Goal: Information Seeking & Learning: Learn about a topic

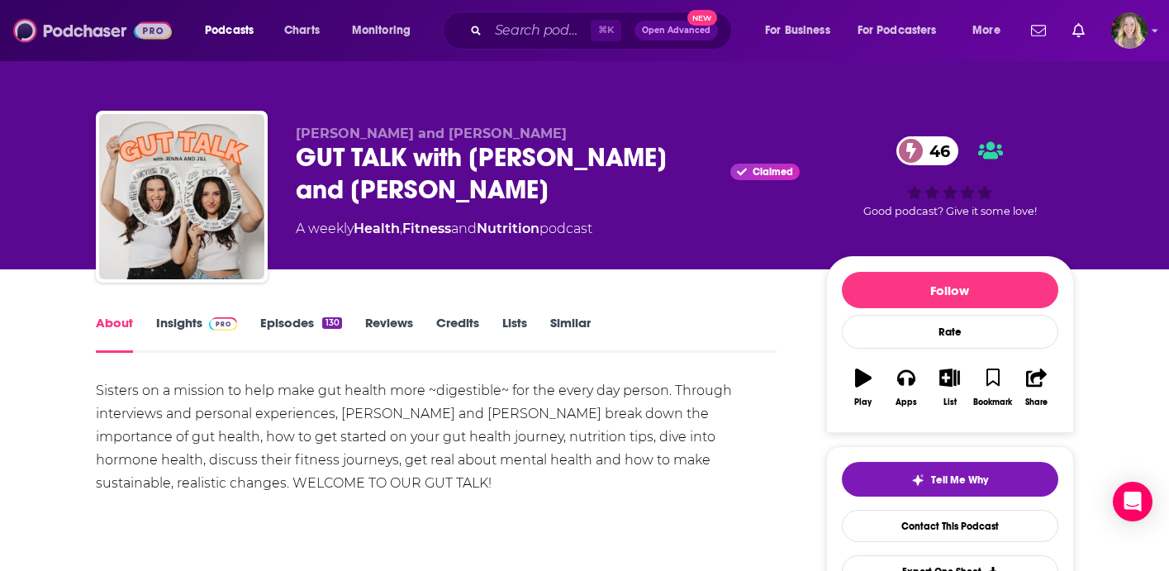
click at [67, 28] on img at bounding box center [92, 30] width 159 height 31
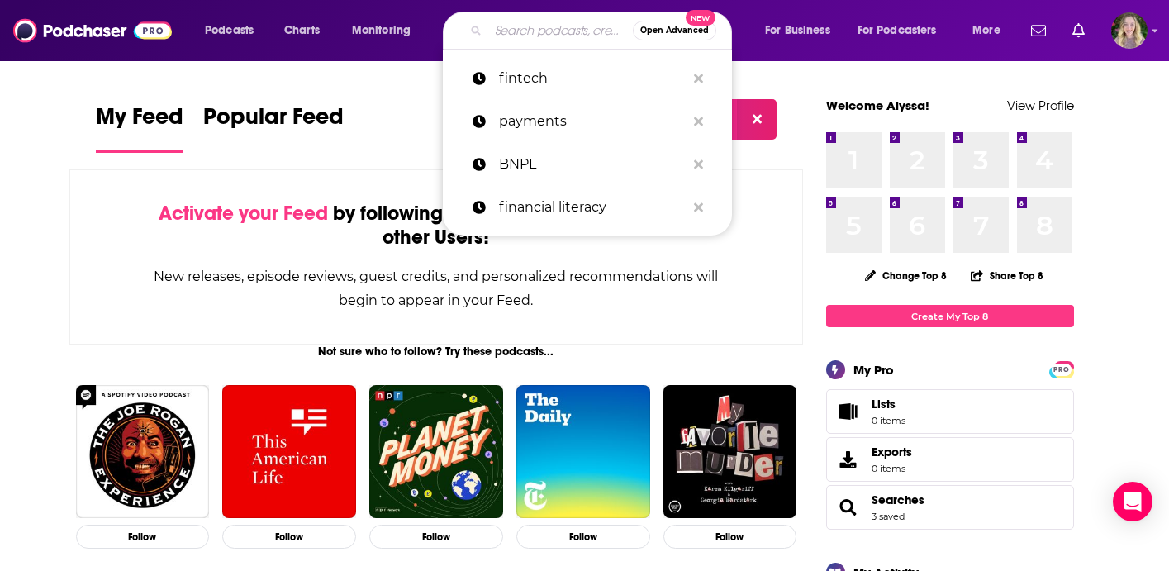
click at [562, 33] on input "Search podcasts, credits, & more..." at bounding box center [560, 30] width 145 height 26
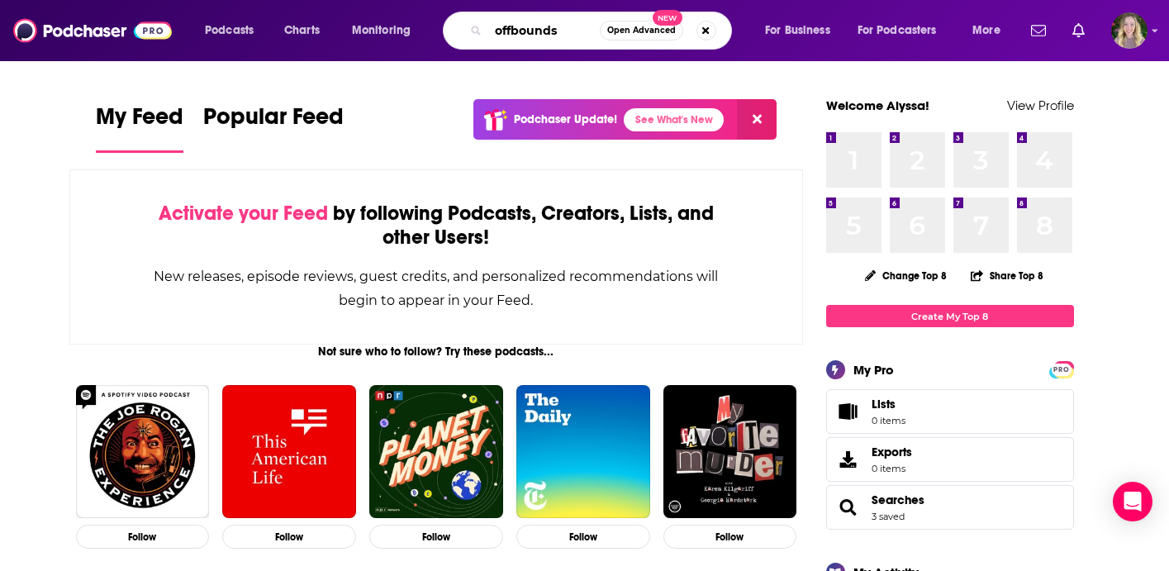
type input "offbounds"
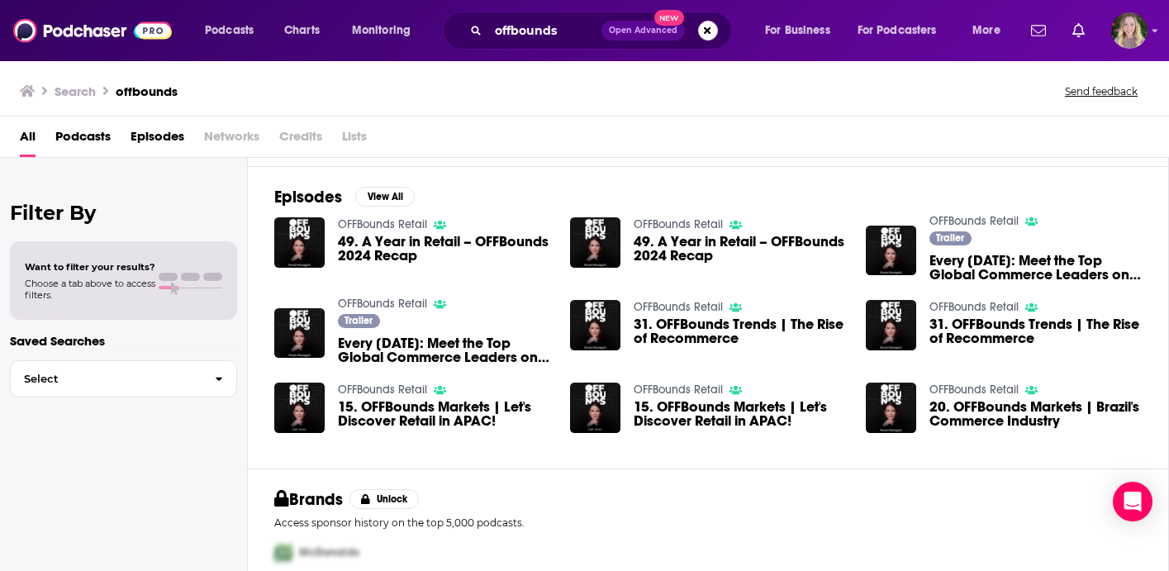
scroll to position [172, 0]
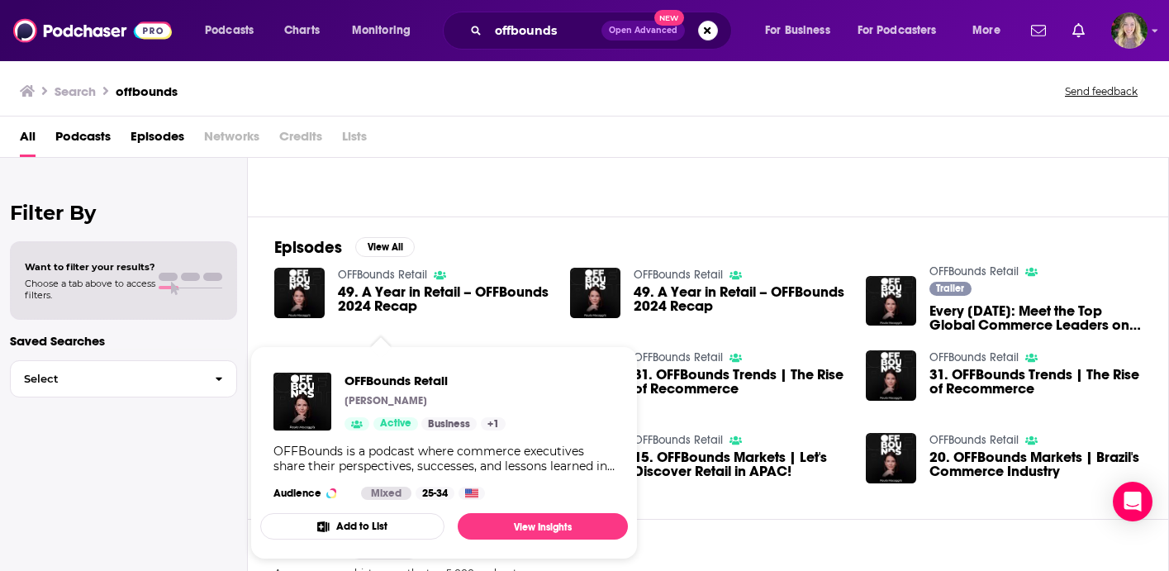
click at [377, 353] on span "OFFBounds Retail [PERSON_NAME] Active Business + 1 OFFBounds is a podcast where…" at bounding box center [444, 452] width 368 height 213
click at [370, 381] on span "OFFBounds Retail" at bounding box center [424, 380] width 161 height 16
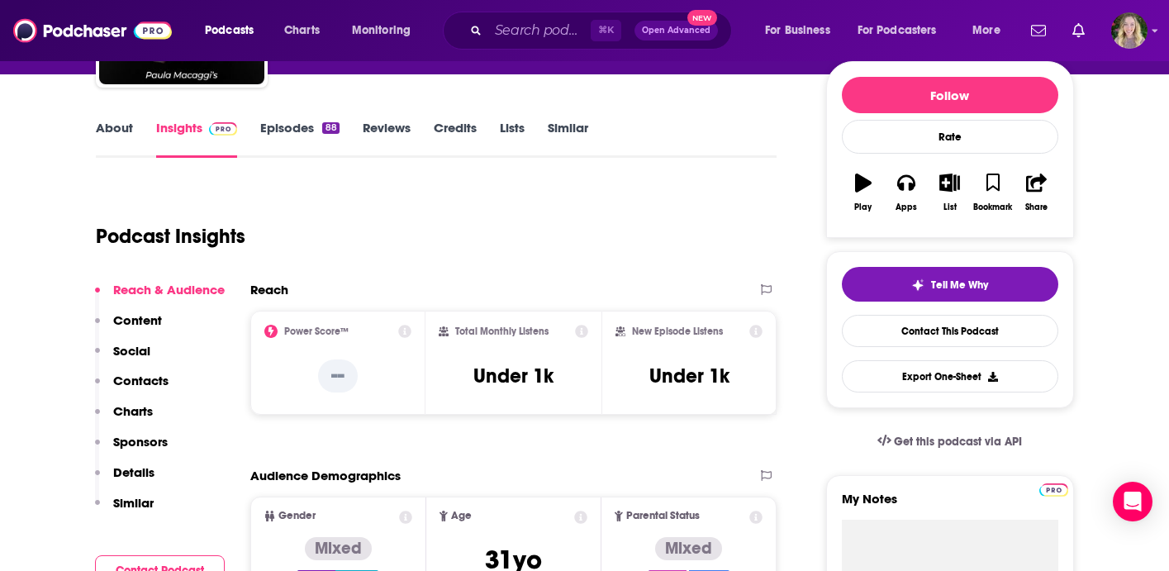
scroll to position [198, 0]
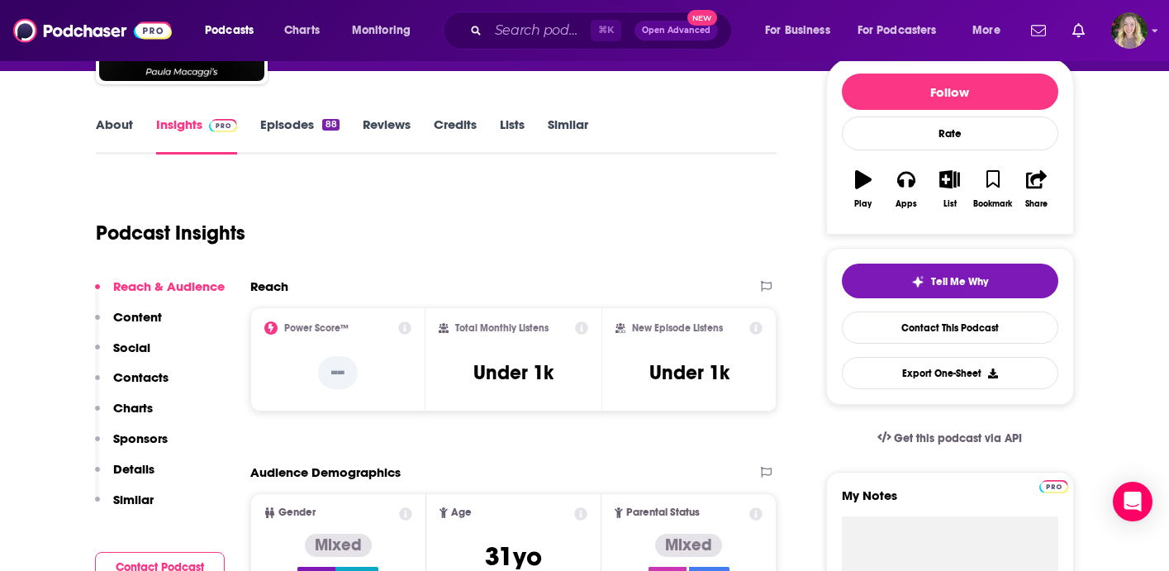
click at [143, 313] on p "Content" at bounding box center [137, 317] width 49 height 16
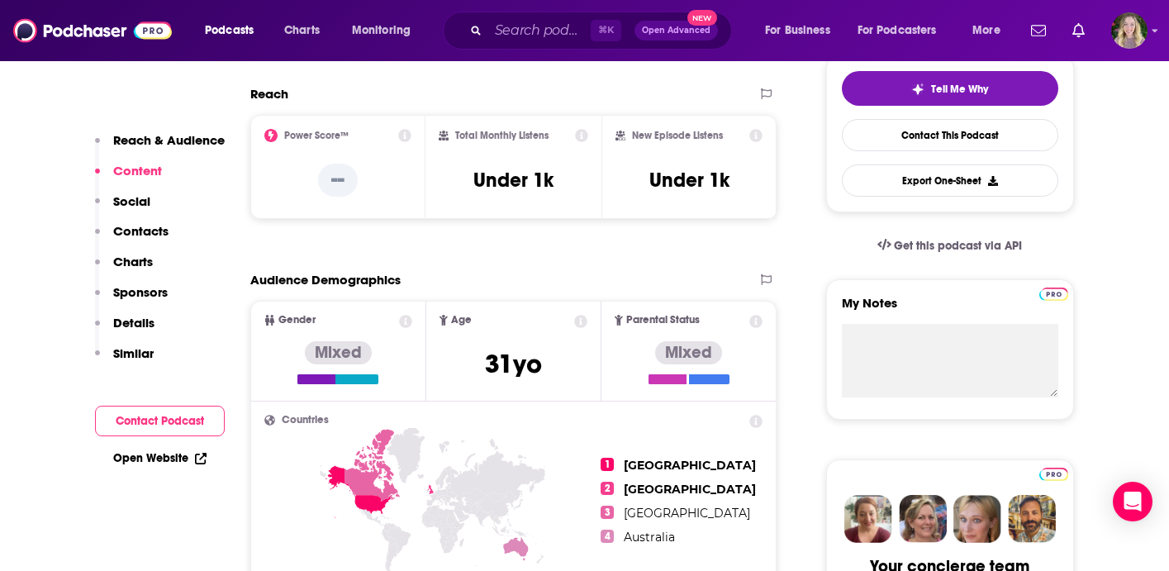
scroll to position [387, 0]
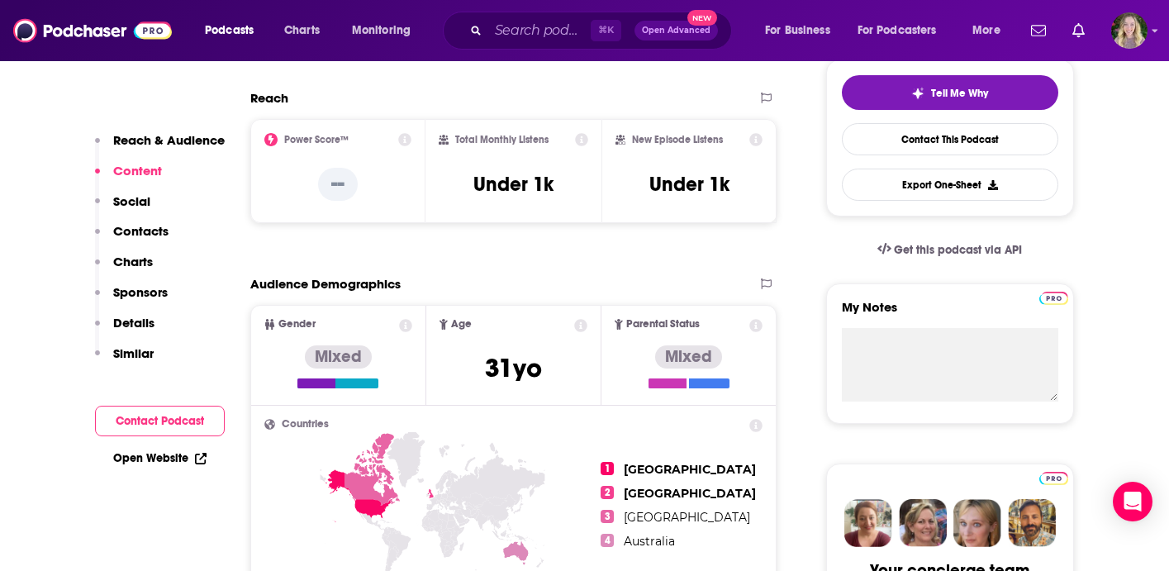
click at [142, 143] on p "Reach & Audience" at bounding box center [169, 140] width 112 height 16
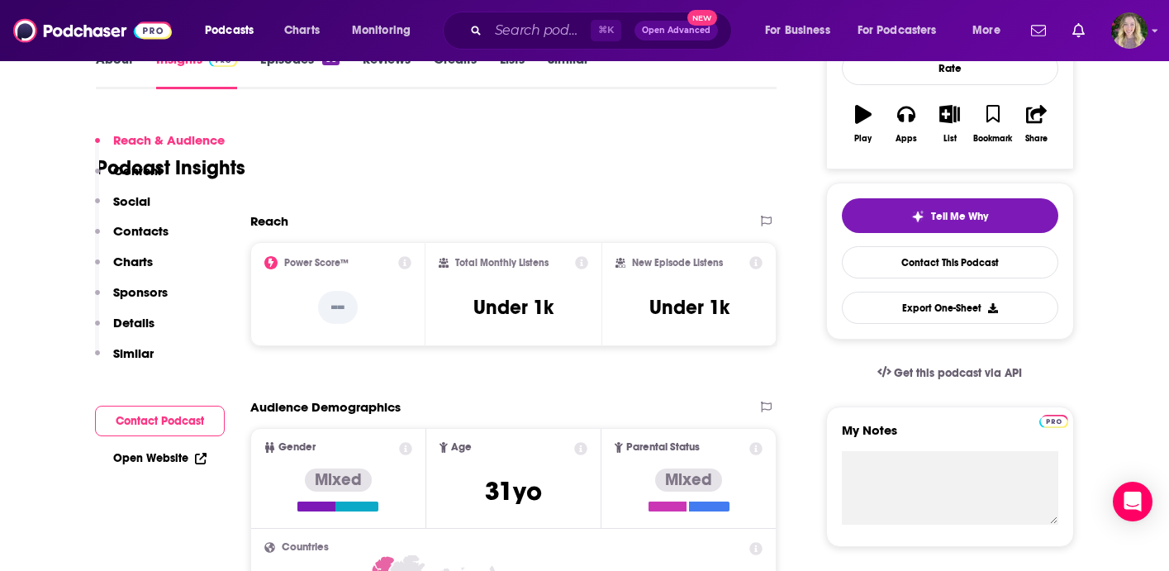
scroll to position [247, 0]
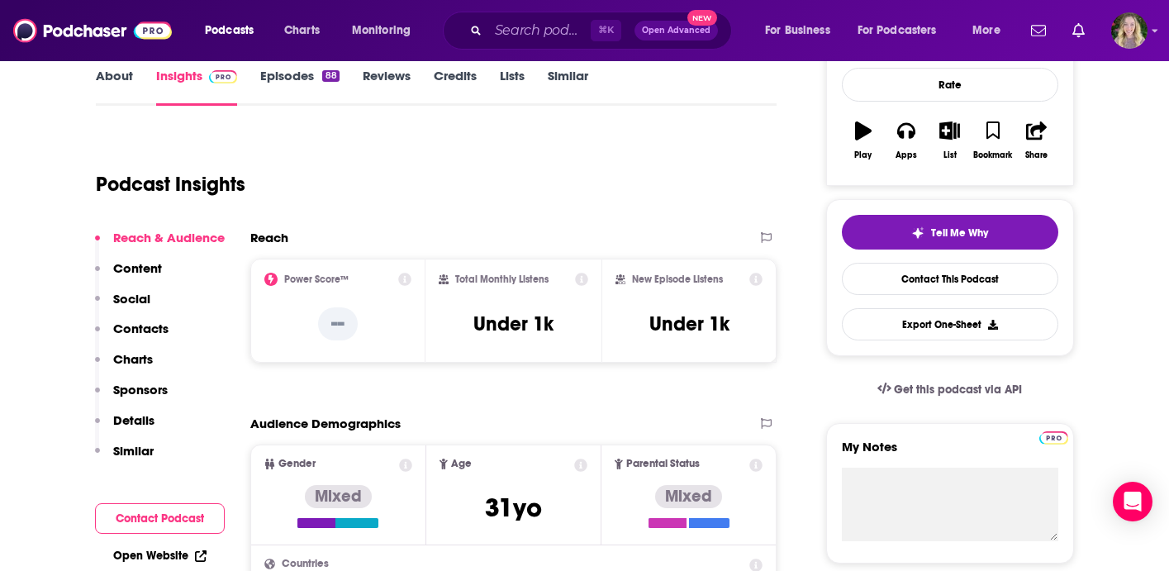
click at [575, 275] on icon at bounding box center [581, 279] width 13 height 13
click at [575, 273] on icon at bounding box center [581, 279] width 13 height 13
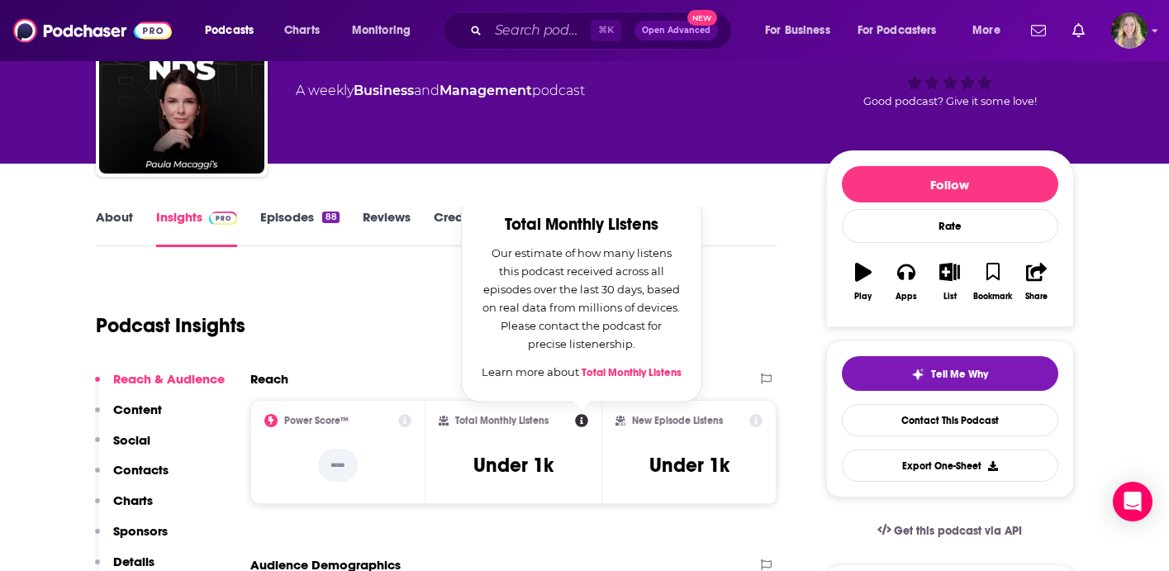
scroll to position [92, 0]
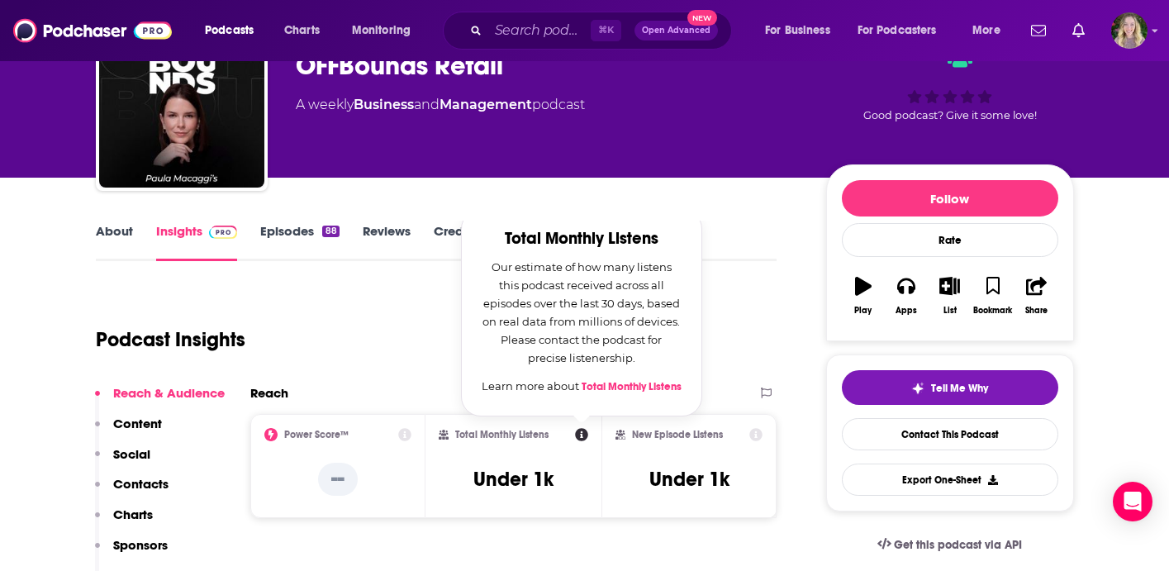
click at [272, 230] on link "Episodes 88" at bounding box center [299, 242] width 78 height 38
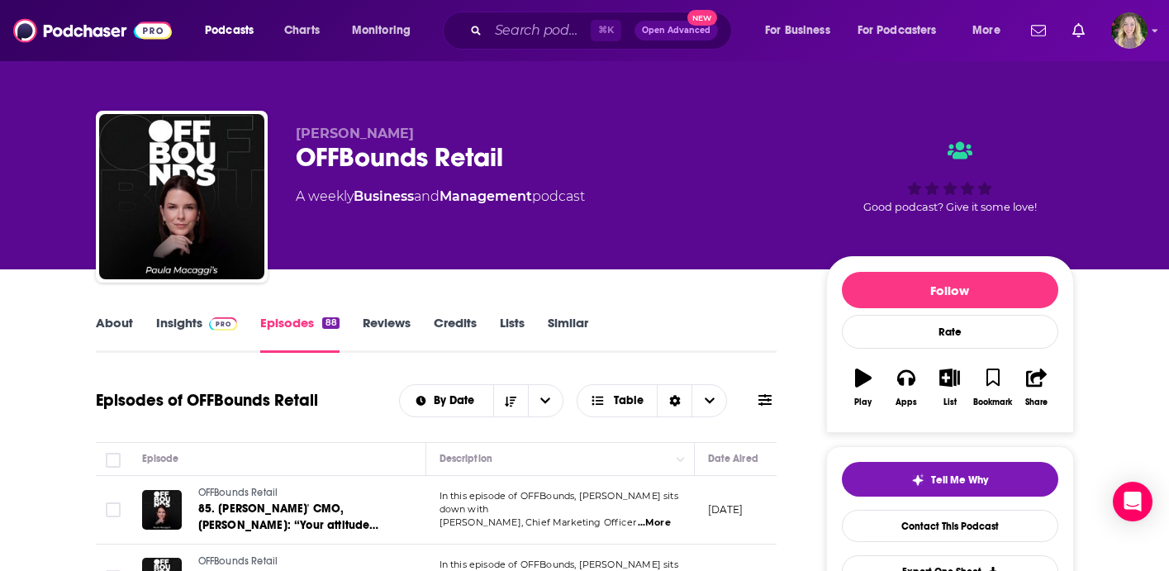
click at [169, 318] on link "Insights" at bounding box center [197, 334] width 82 height 38
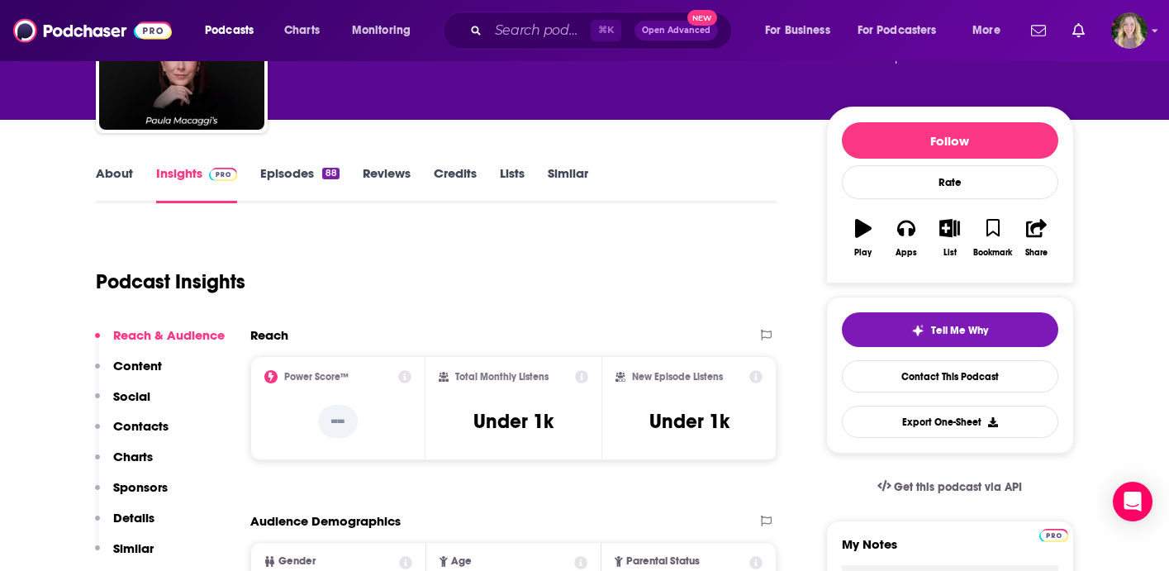
scroll to position [169, 0]
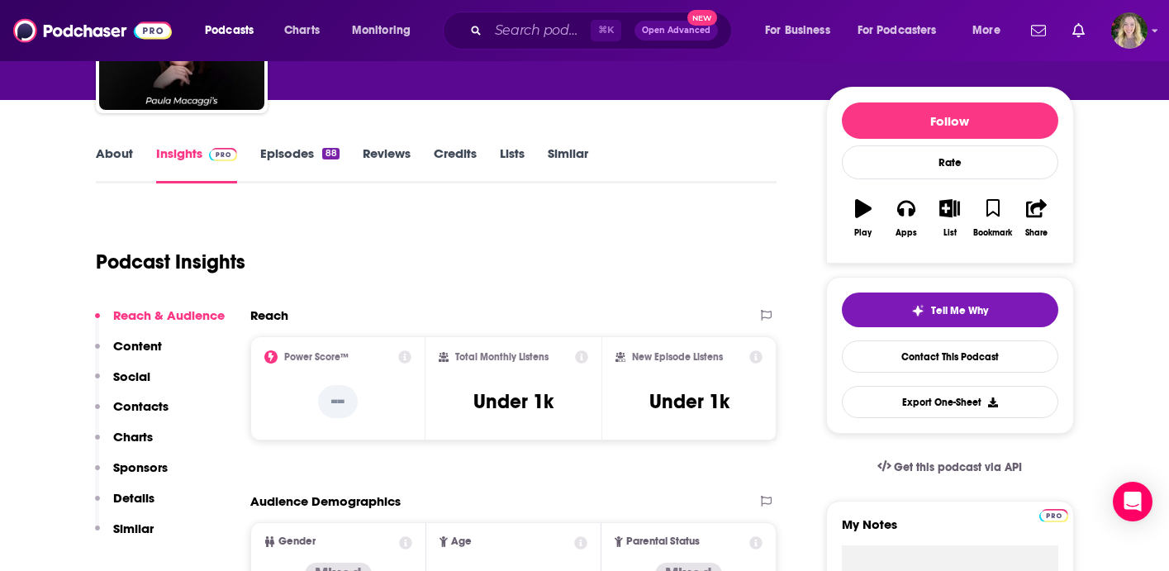
click at [752, 355] on icon at bounding box center [756, 356] width 13 height 13
click at [540, 382] on div "Total Monthly Listens Under 1k" at bounding box center [513, 388] width 149 height 76
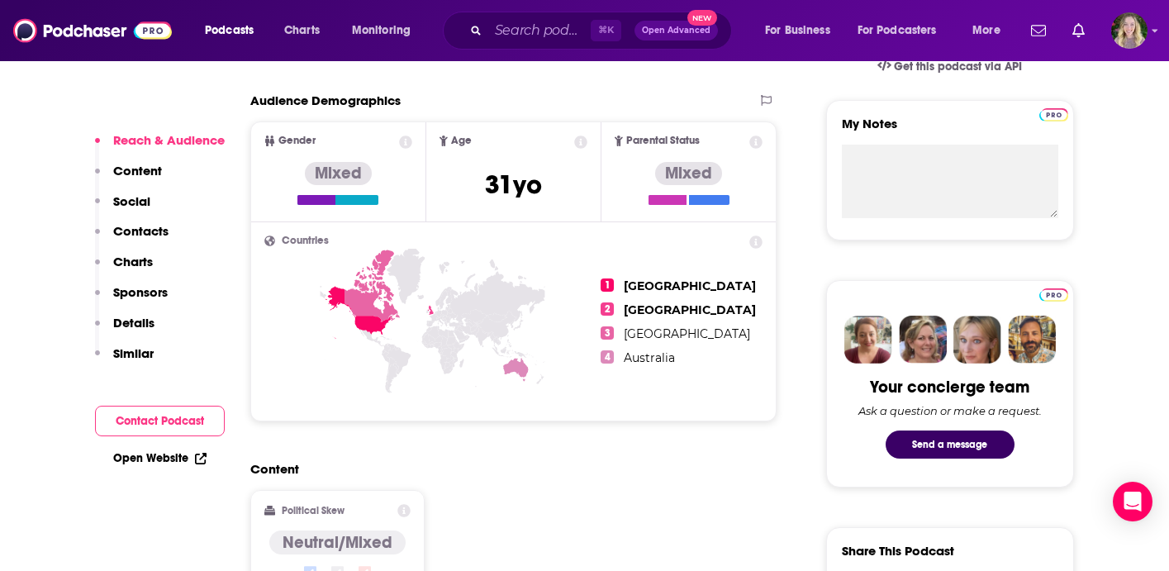
scroll to position [572, 0]
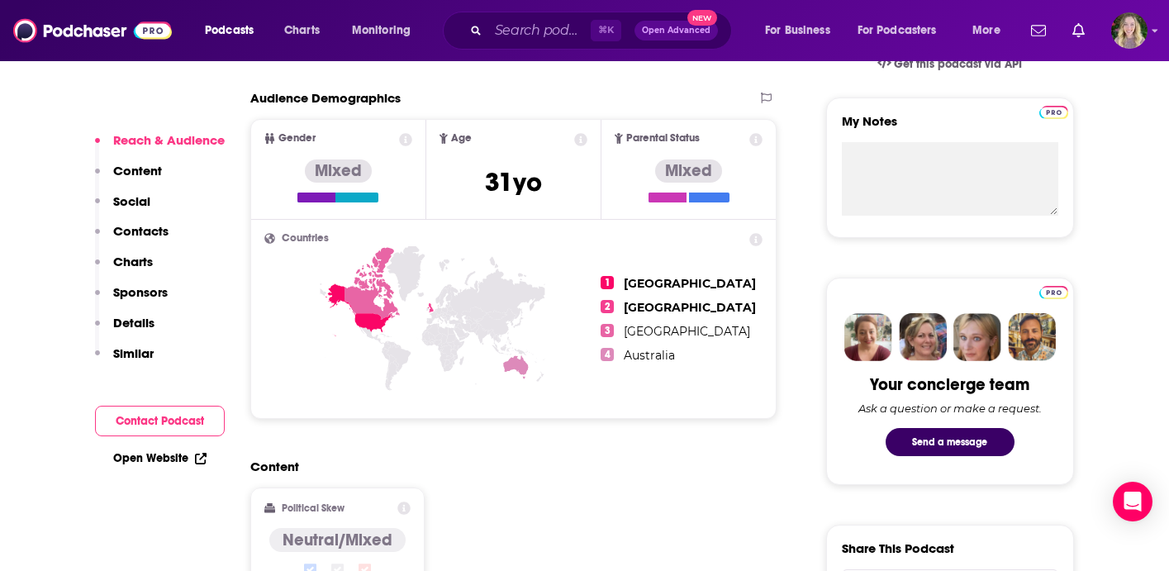
click at [522, 46] on div "⌘ K Open Advanced New" at bounding box center [587, 31] width 289 height 38
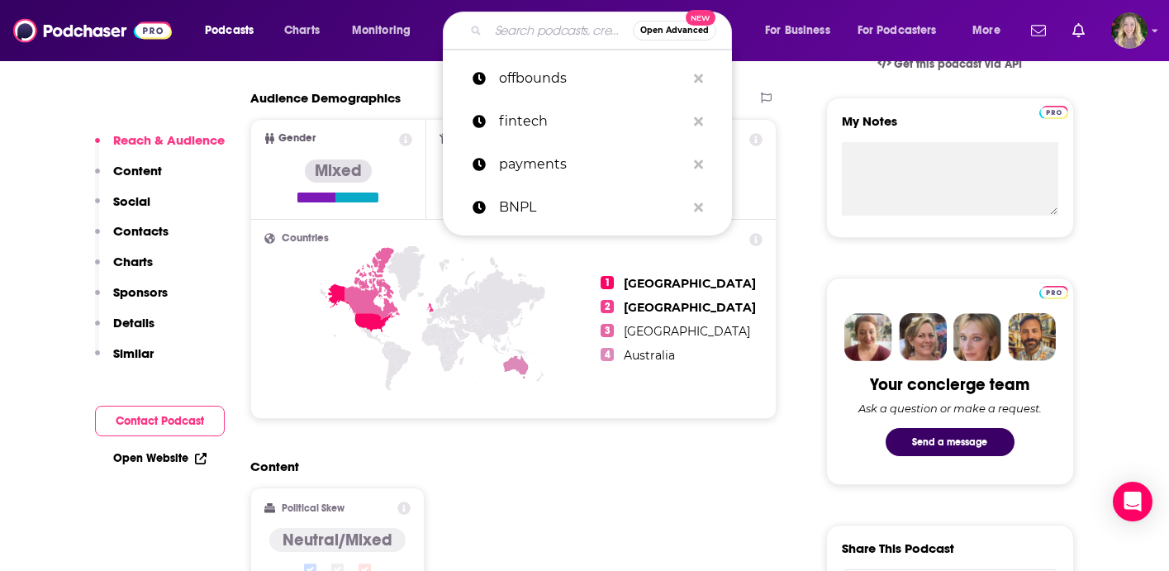
click at [521, 37] on input "Search podcasts, credits, & more..." at bounding box center [560, 30] width 145 height 26
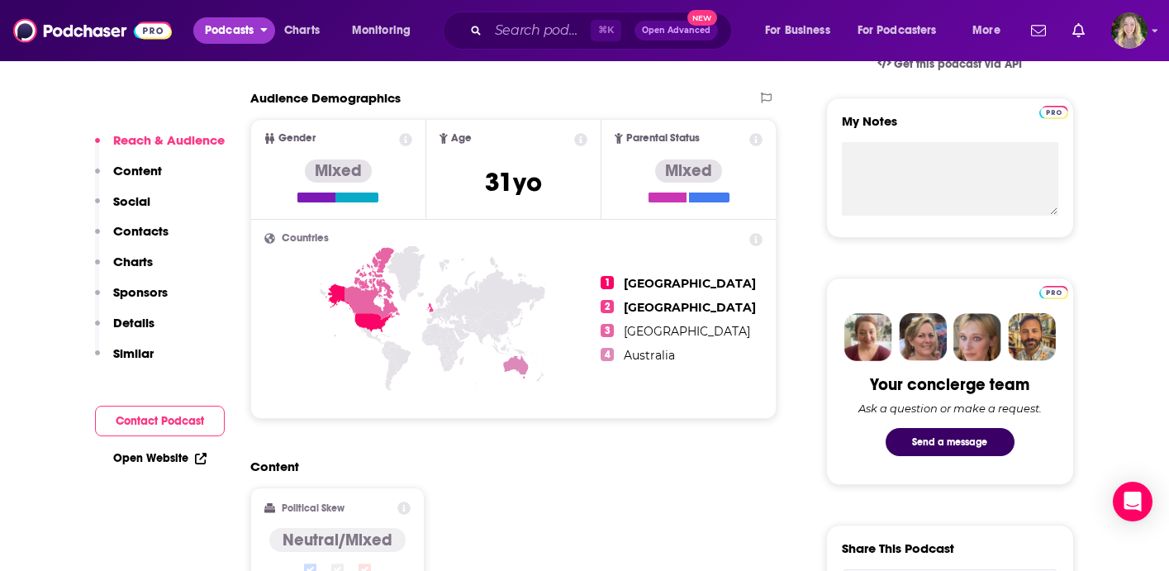
click at [235, 36] on span "Podcasts" at bounding box center [229, 30] width 49 height 23
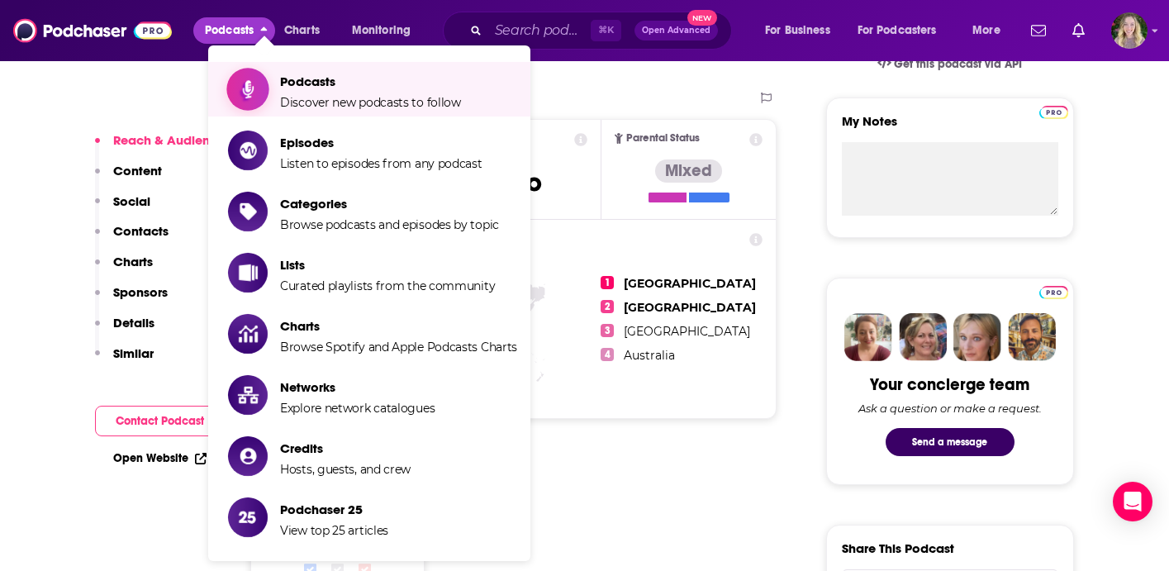
click at [263, 82] on span "Show item sub-menu" at bounding box center [247, 89] width 127 height 127
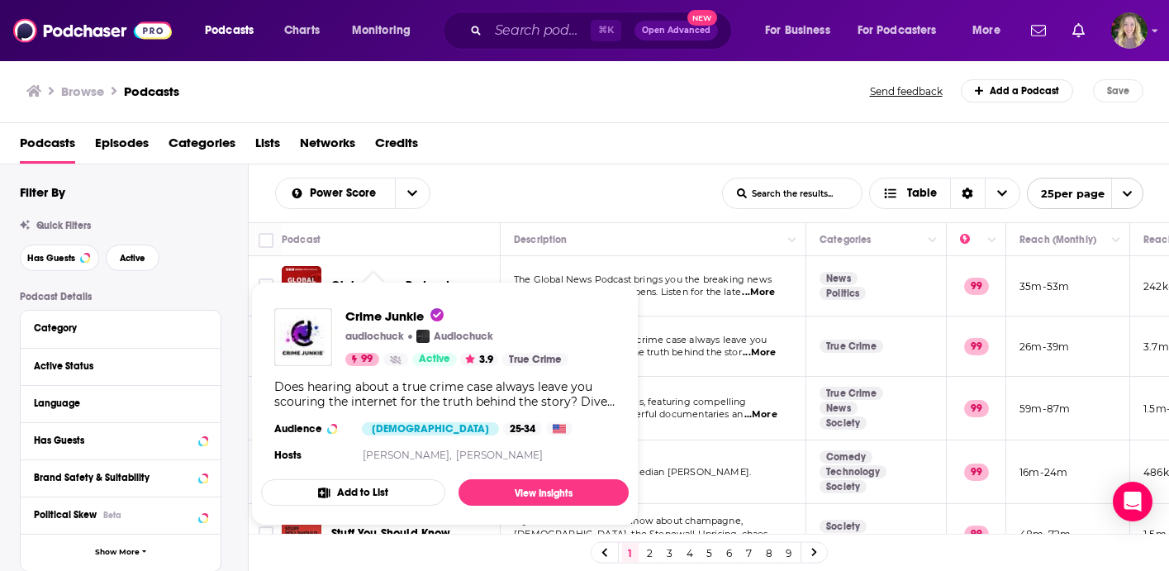
click at [365, 344] on div "Crime Junkie audiochuck Audiochuck 99 Active 3.9 True Crime" at bounding box center [456, 337] width 223 height 58
click at [721, 333] on td "Does hearing about a true crime case always leave you scouring the internet for…" at bounding box center [654, 346] width 306 height 60
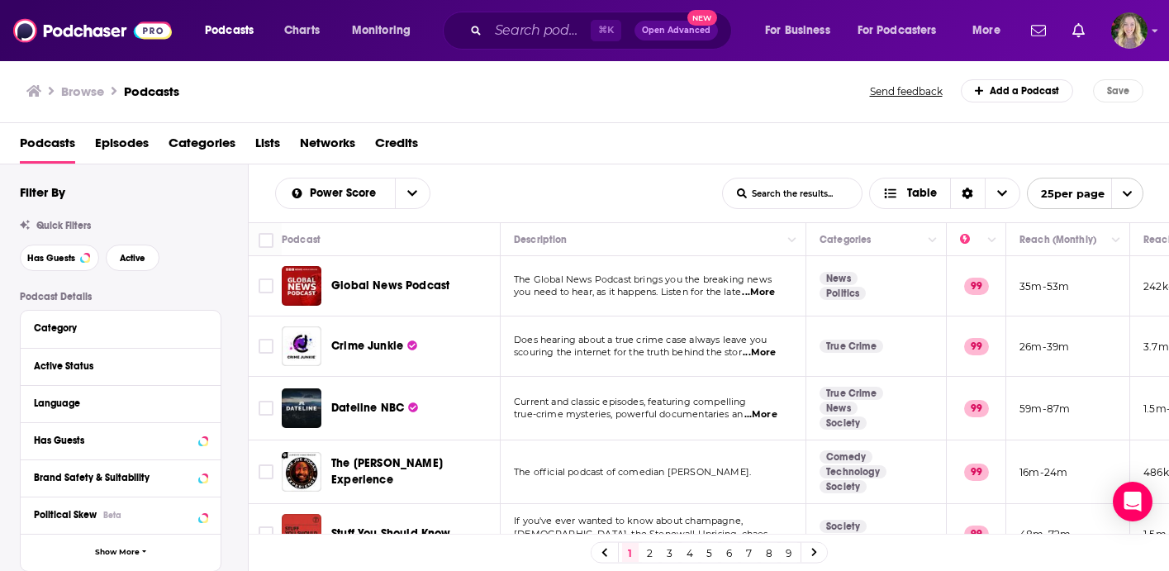
click at [329, 344] on div "Crime Junkie" at bounding box center [392, 346] width 221 height 40
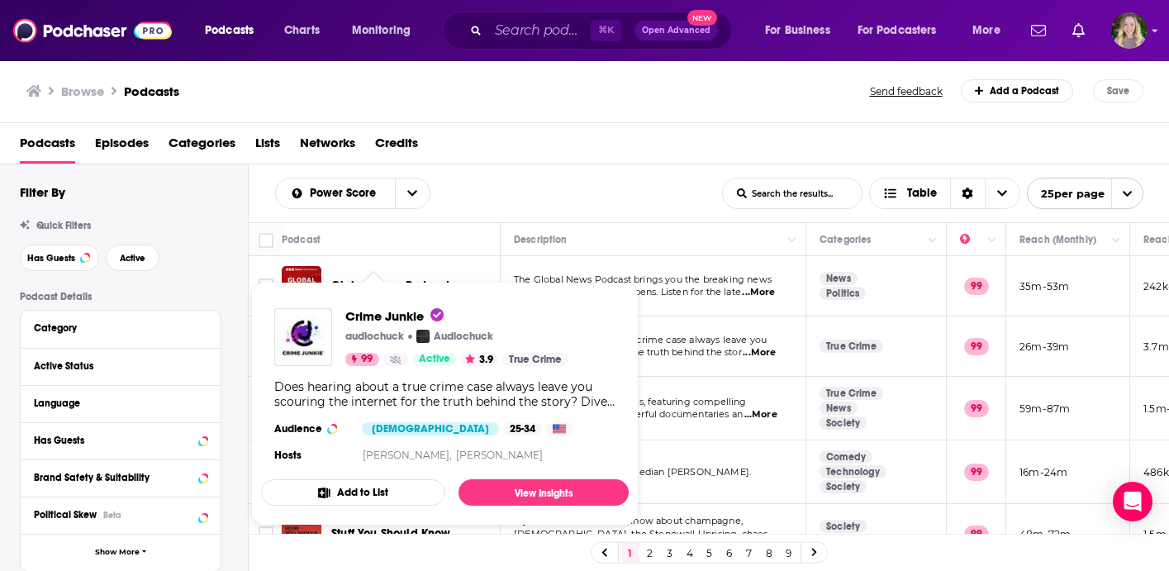
click at [346, 345] on div "Podcasts Charts Monitoring ⌘ K Open Advanced New For Business For Podcasters Mo…" at bounding box center [584, 285] width 1169 height 571
click at [482, 471] on div "Crime Junkie audiochuck Audiochuck 99 Active 3.9 True Crime Does hearing about …" at bounding box center [445, 387] width 368 height 184
click at [491, 482] on link "View Insights" at bounding box center [543, 492] width 170 height 26
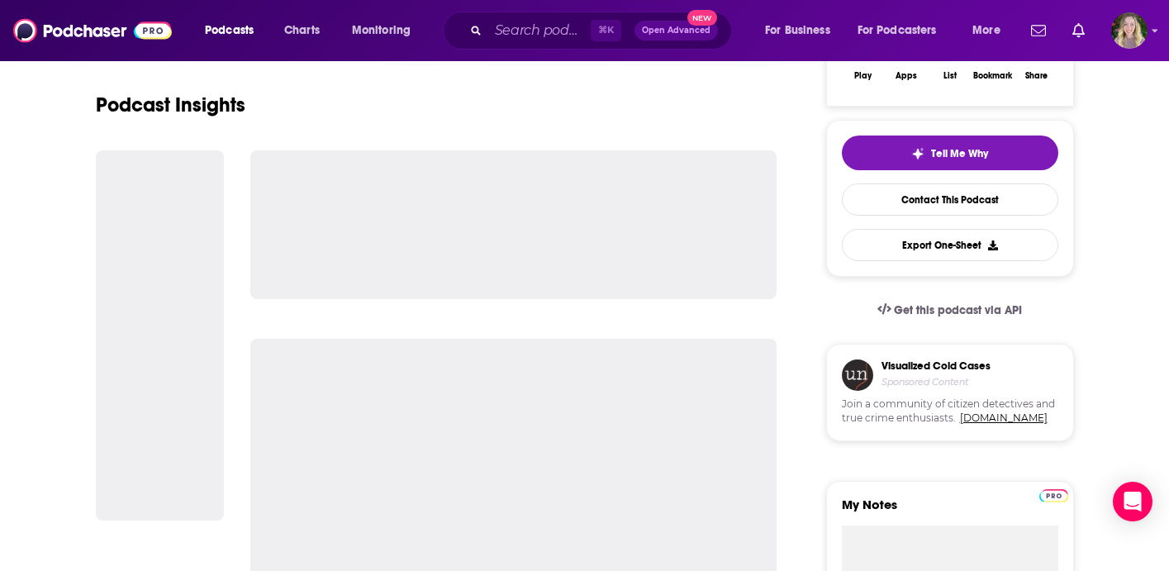
scroll to position [342, 0]
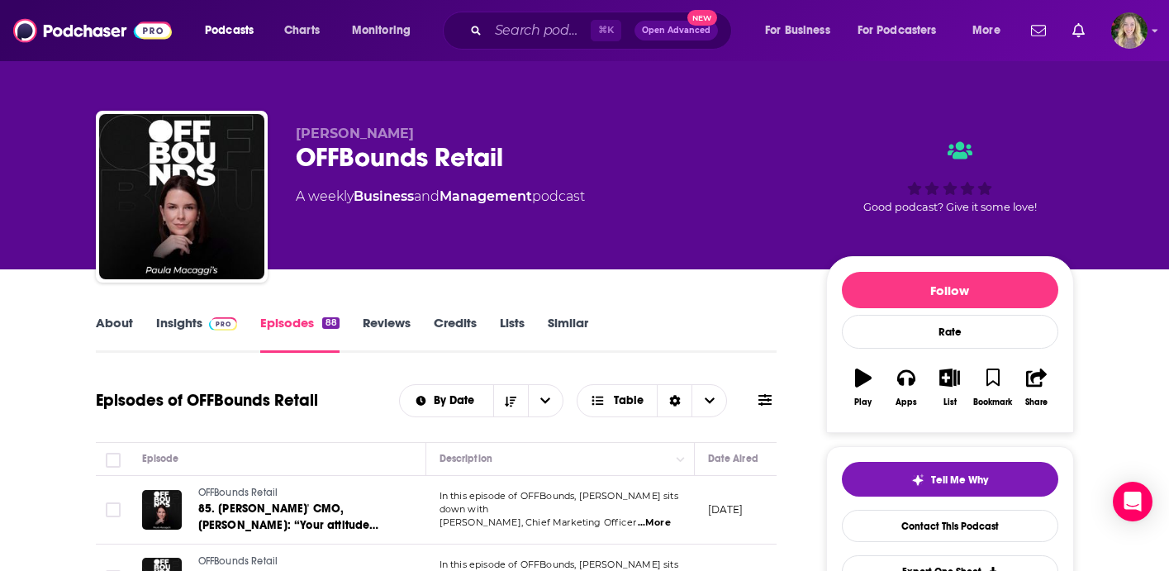
drag, startPoint x: 118, startPoint y: 317, endPoint x: 121, endPoint y: 391, distance: 73.6
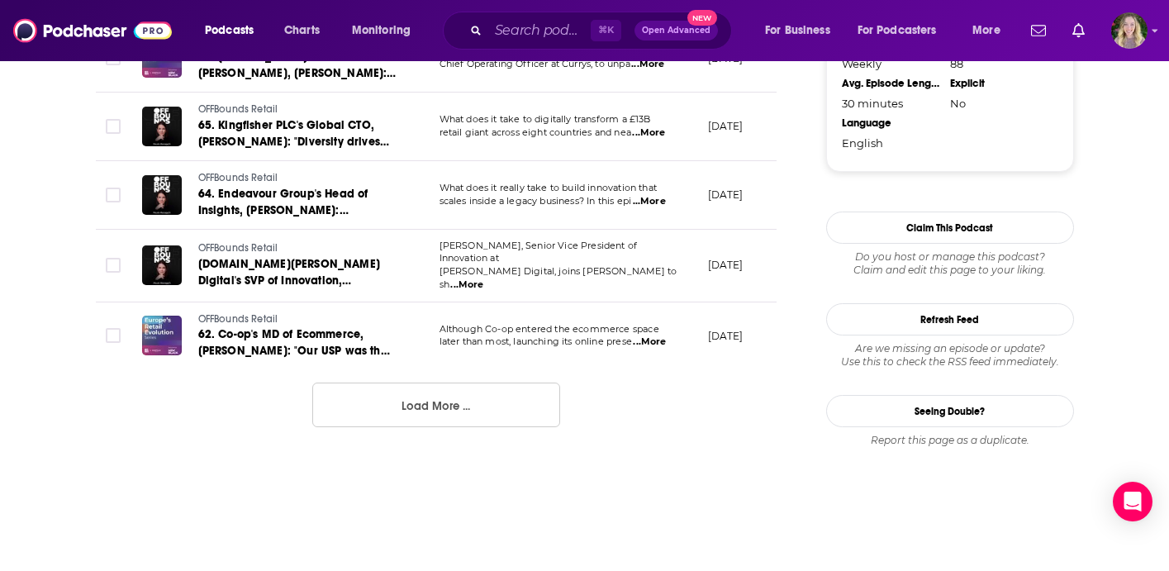
scroll to position [1844, 0]
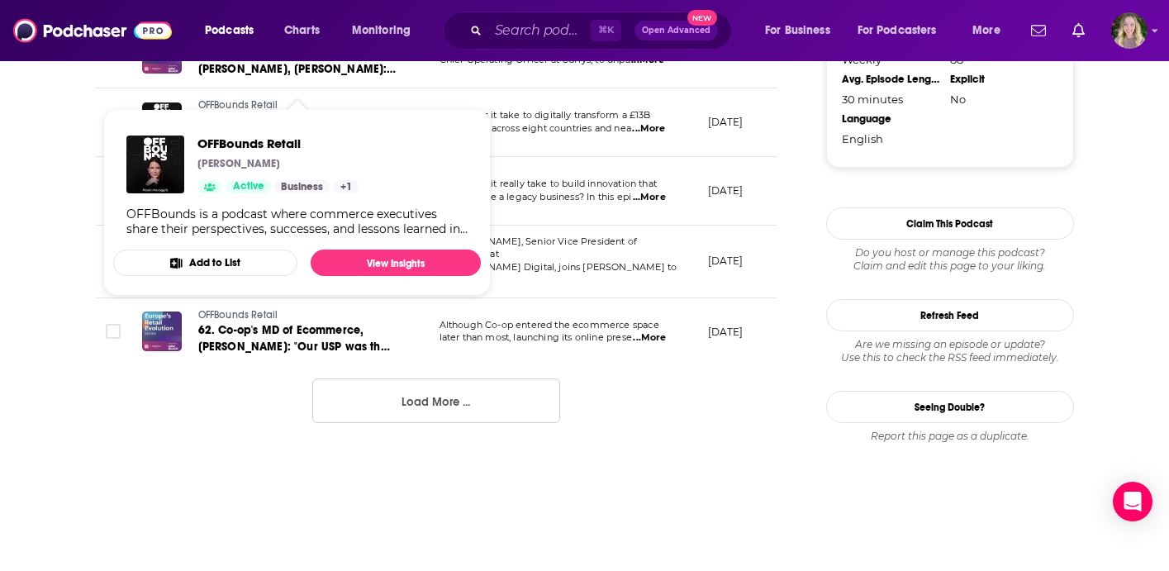
click at [390, 378] on button "Load More ..." at bounding box center [436, 400] width 248 height 45
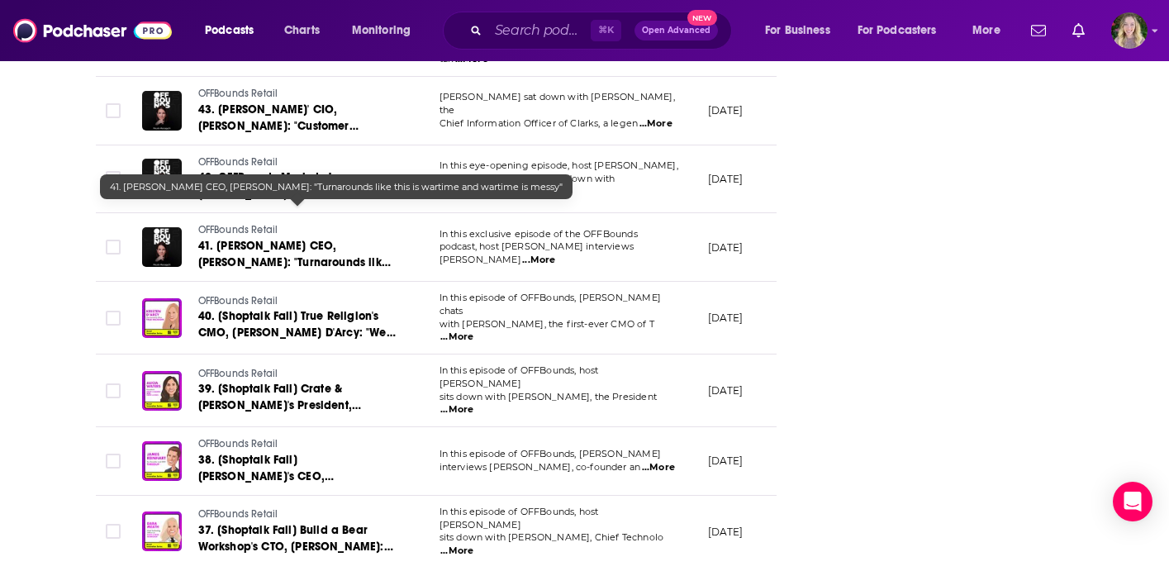
scroll to position [3400, 0]
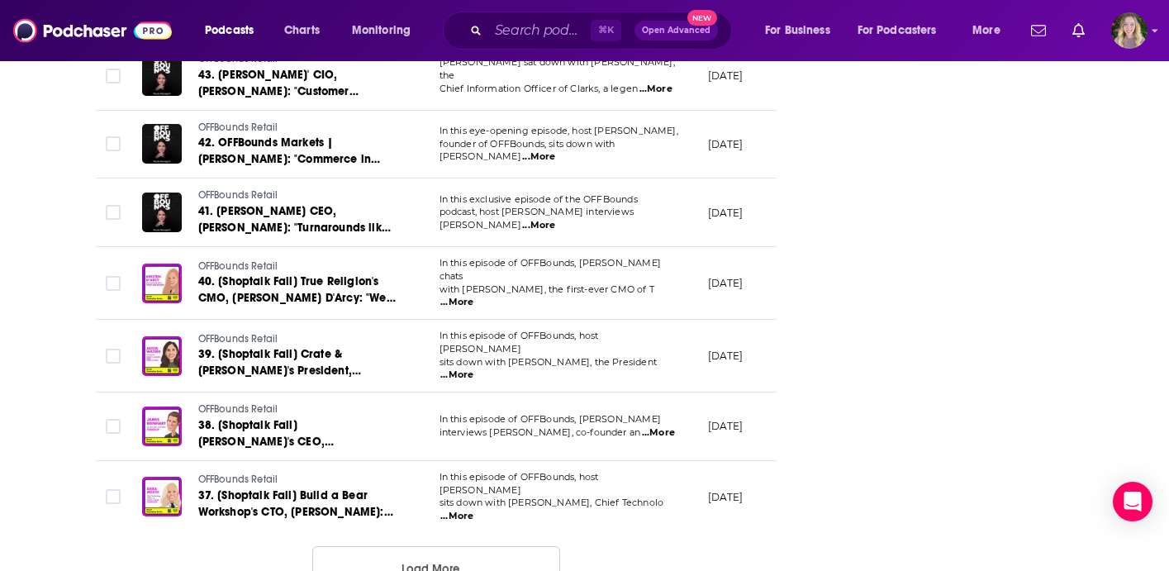
click at [380, 546] on button "Load More ..." at bounding box center [436, 568] width 248 height 45
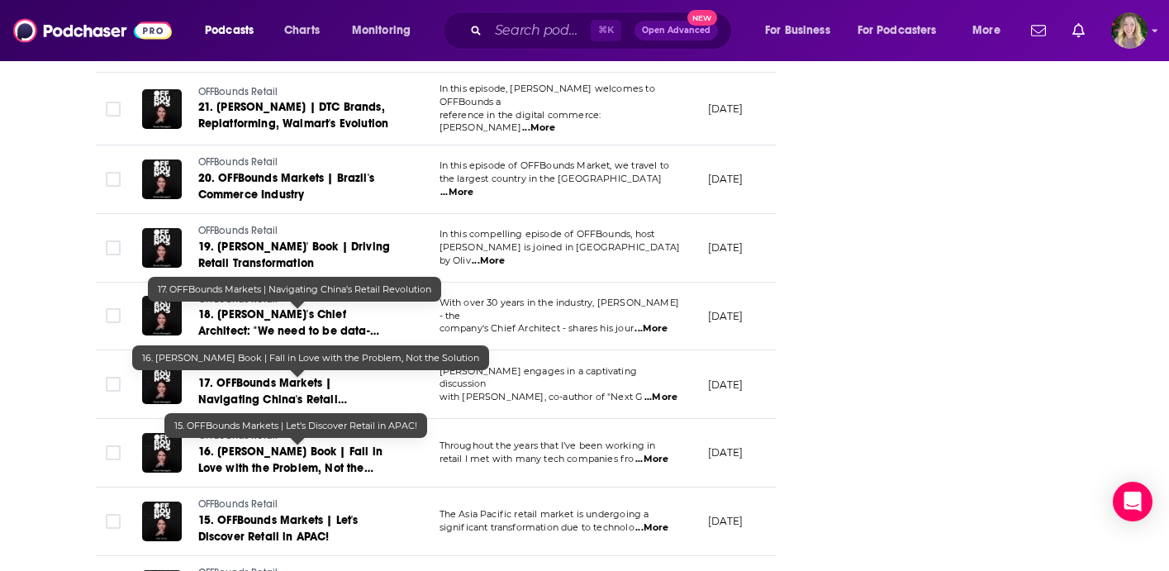
scroll to position [5108, 0]
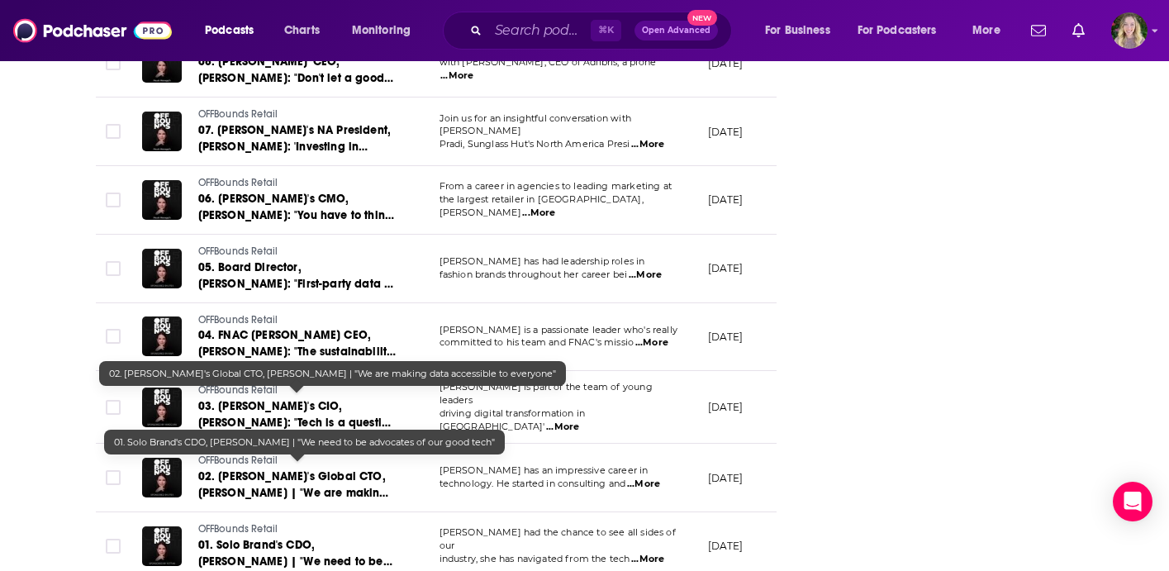
scroll to position [5912, 0]
